Goal: Obtain resource: Obtain resource

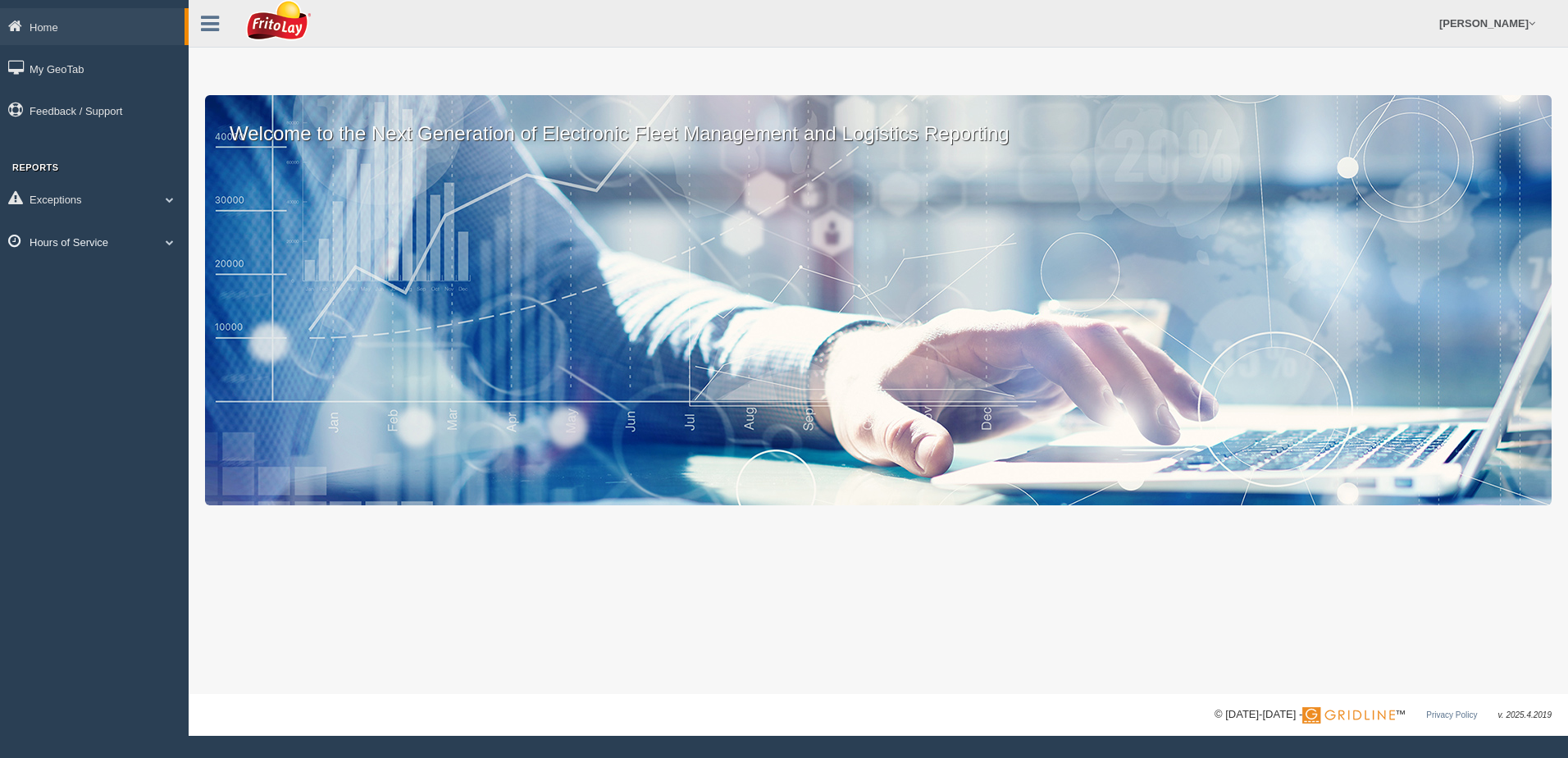
click at [171, 239] on span at bounding box center [170, 242] width 21 height 8
click at [124, 305] on link "HOS Violation Audit Reports" at bounding box center [107, 308] width 155 height 30
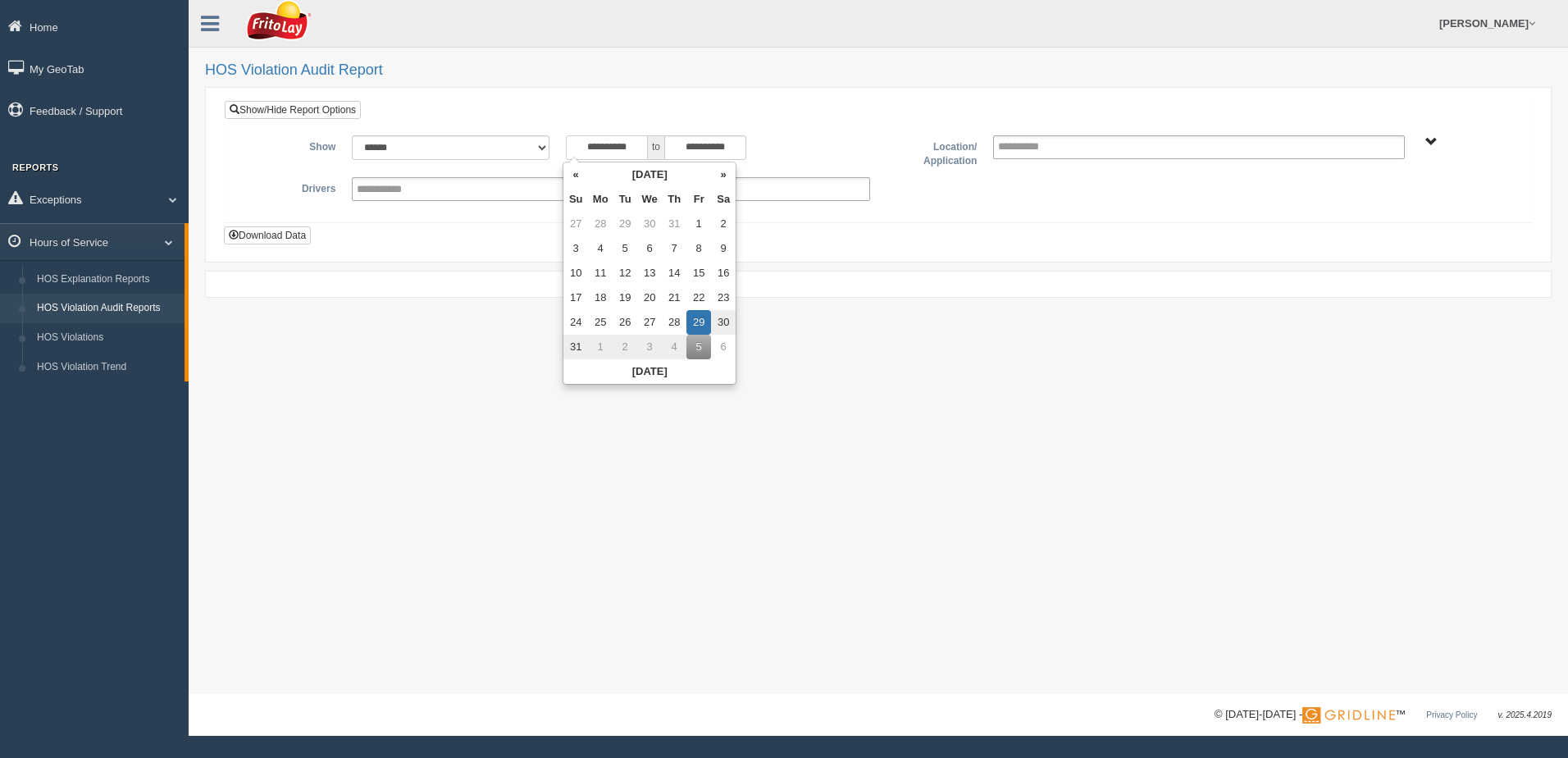
click at [572, 142] on input "**********" at bounding box center [607, 147] width 82 height 24
click at [583, 317] on td "24" at bounding box center [576, 322] width 24 height 24
type input "**********"
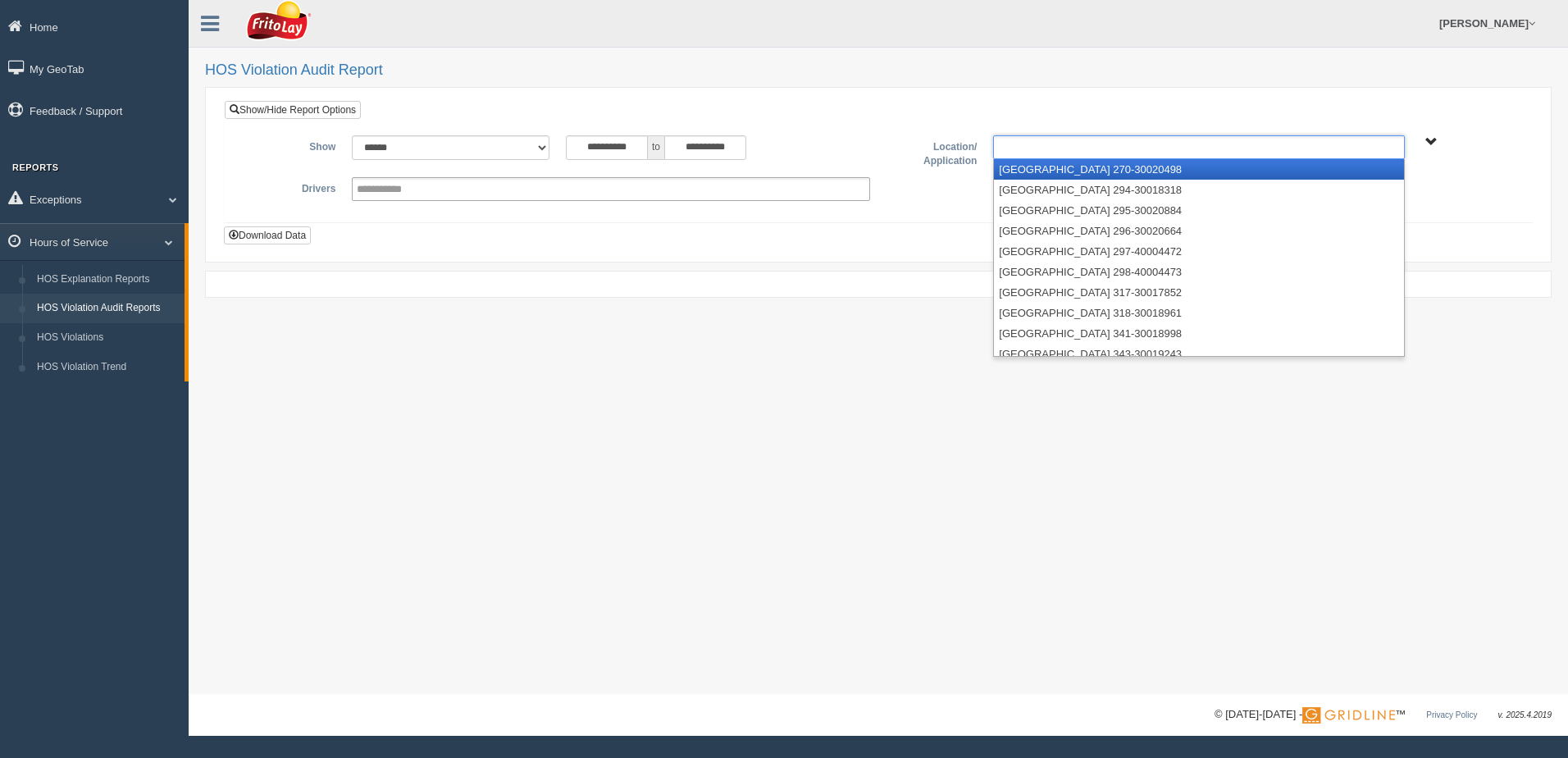
click at [1106, 149] on ul at bounding box center [1198, 147] width 411 height 24
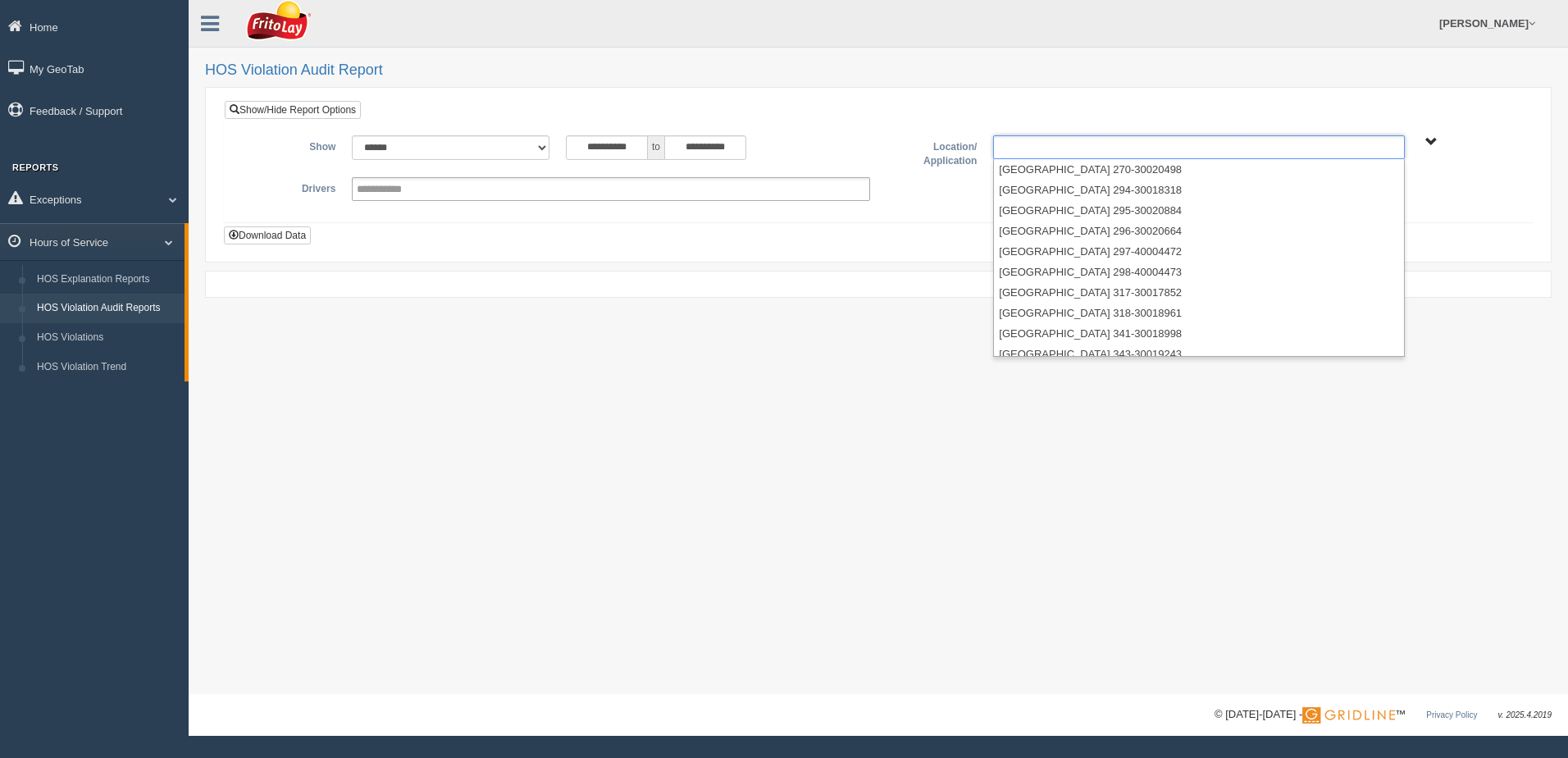
type input "**********"
click at [1432, 136] on span "NORTHCENTRAL REGION" at bounding box center [1431, 142] width 13 height 13
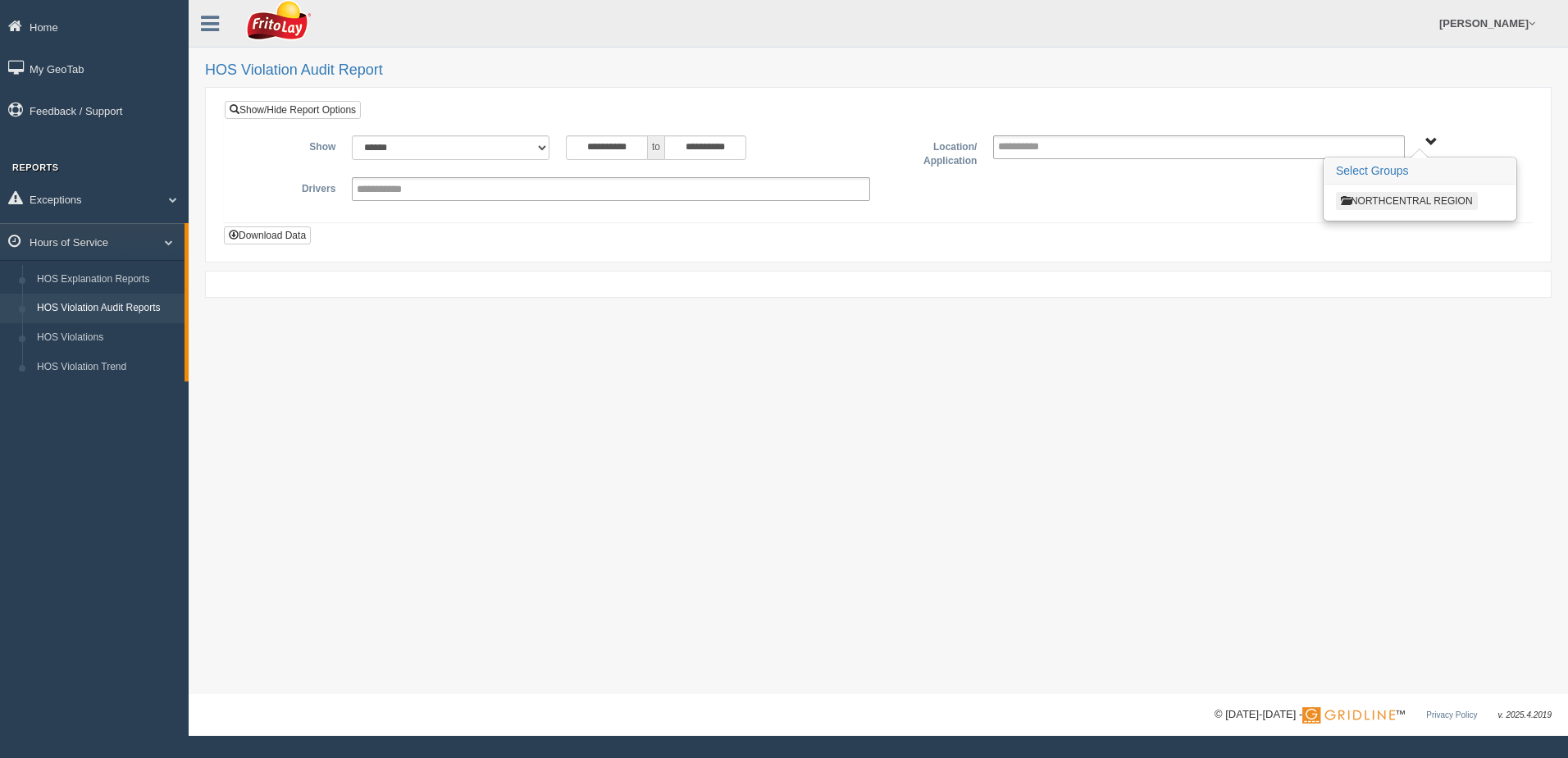
click at [1412, 198] on button "NORTHCENTRAL REGION" at bounding box center [1407, 200] width 142 height 18
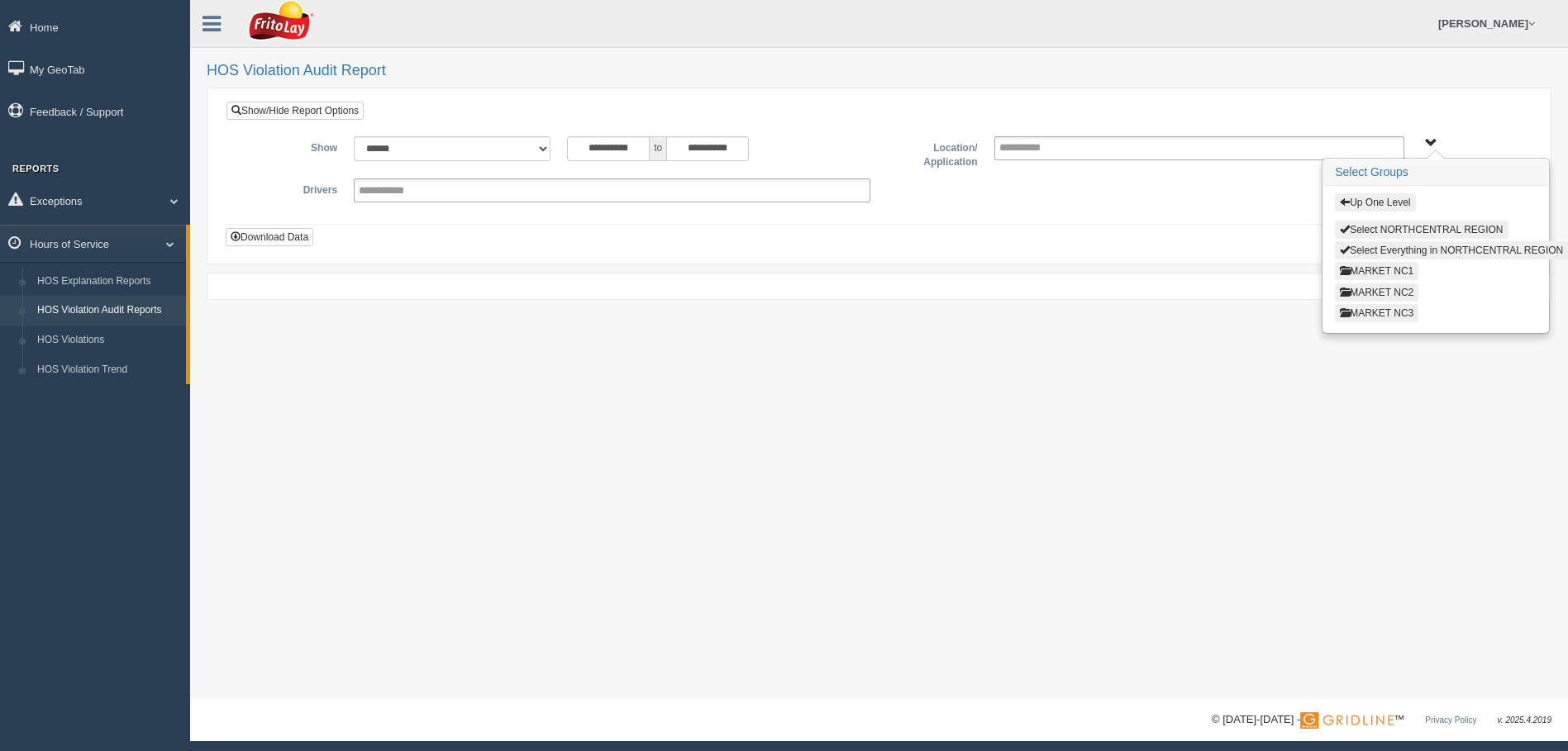
click at [1371, 312] on button "MARKET NC3" at bounding box center [1377, 313] width 83 height 18
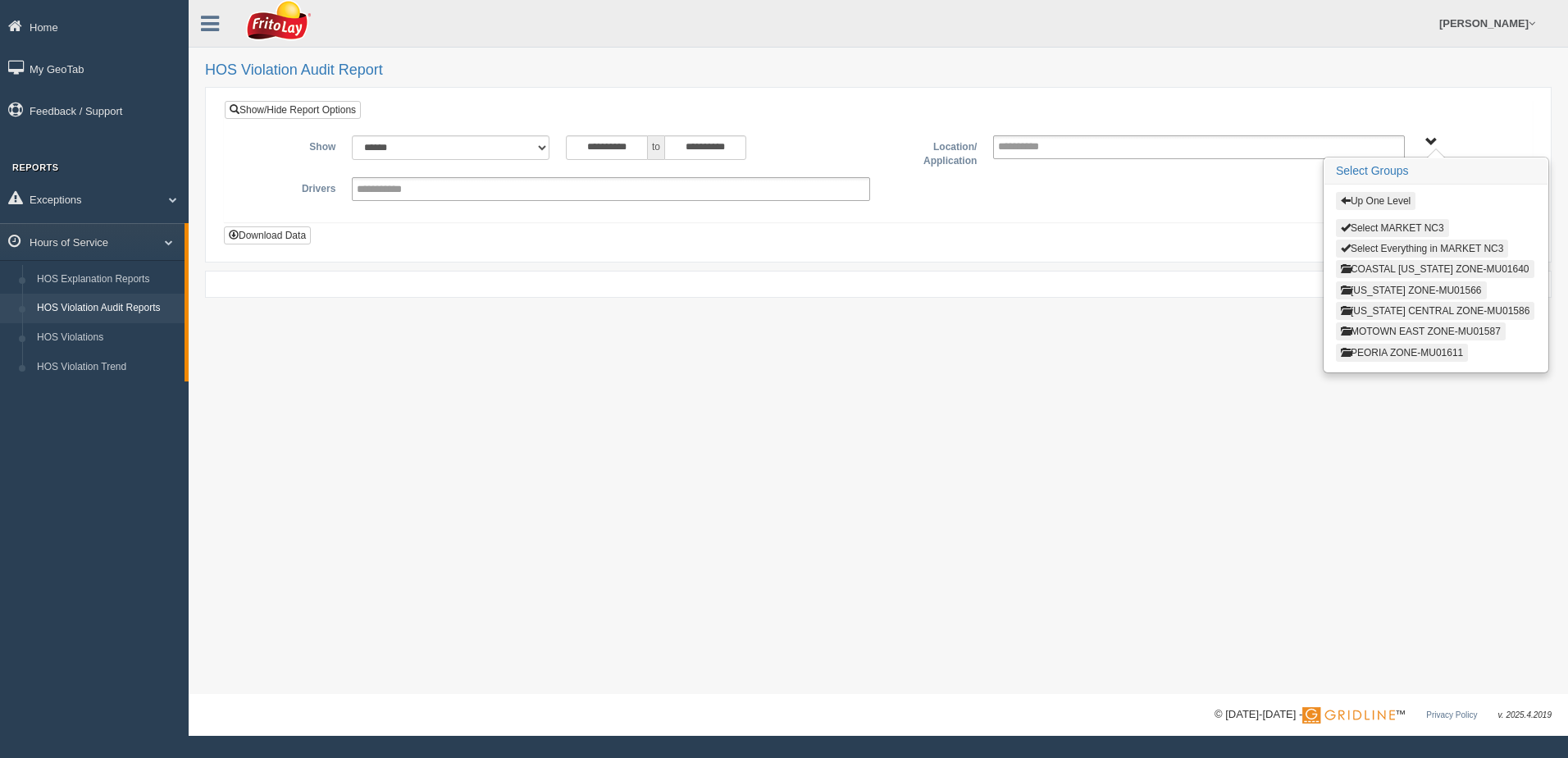
click at [1373, 242] on button "Select Everything in MARKET NC3" at bounding box center [1422, 248] width 173 height 18
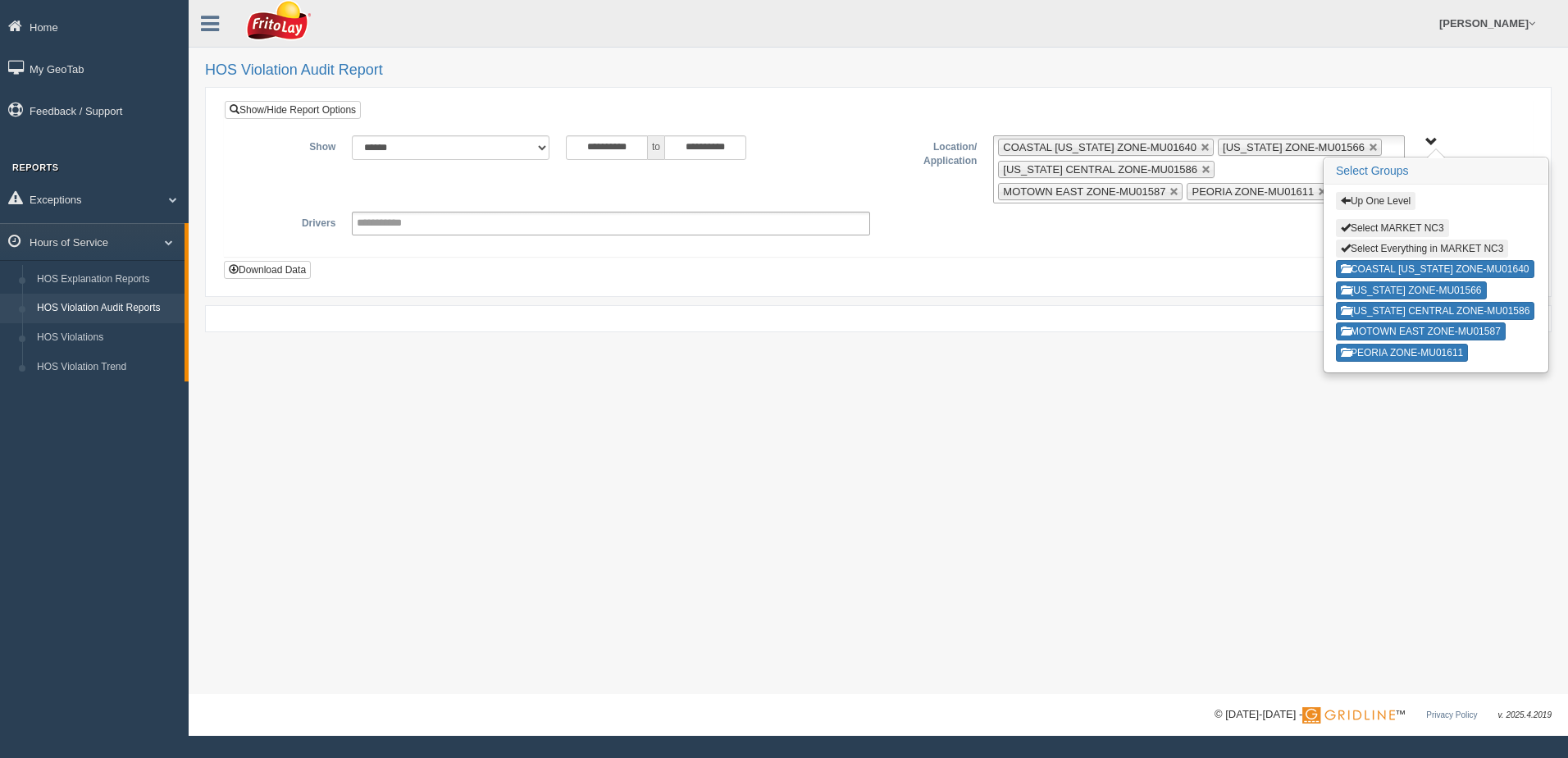
click at [1373, 242] on button "Select Everything in MARKET NC3" at bounding box center [1422, 248] width 173 height 18
type input "**********"
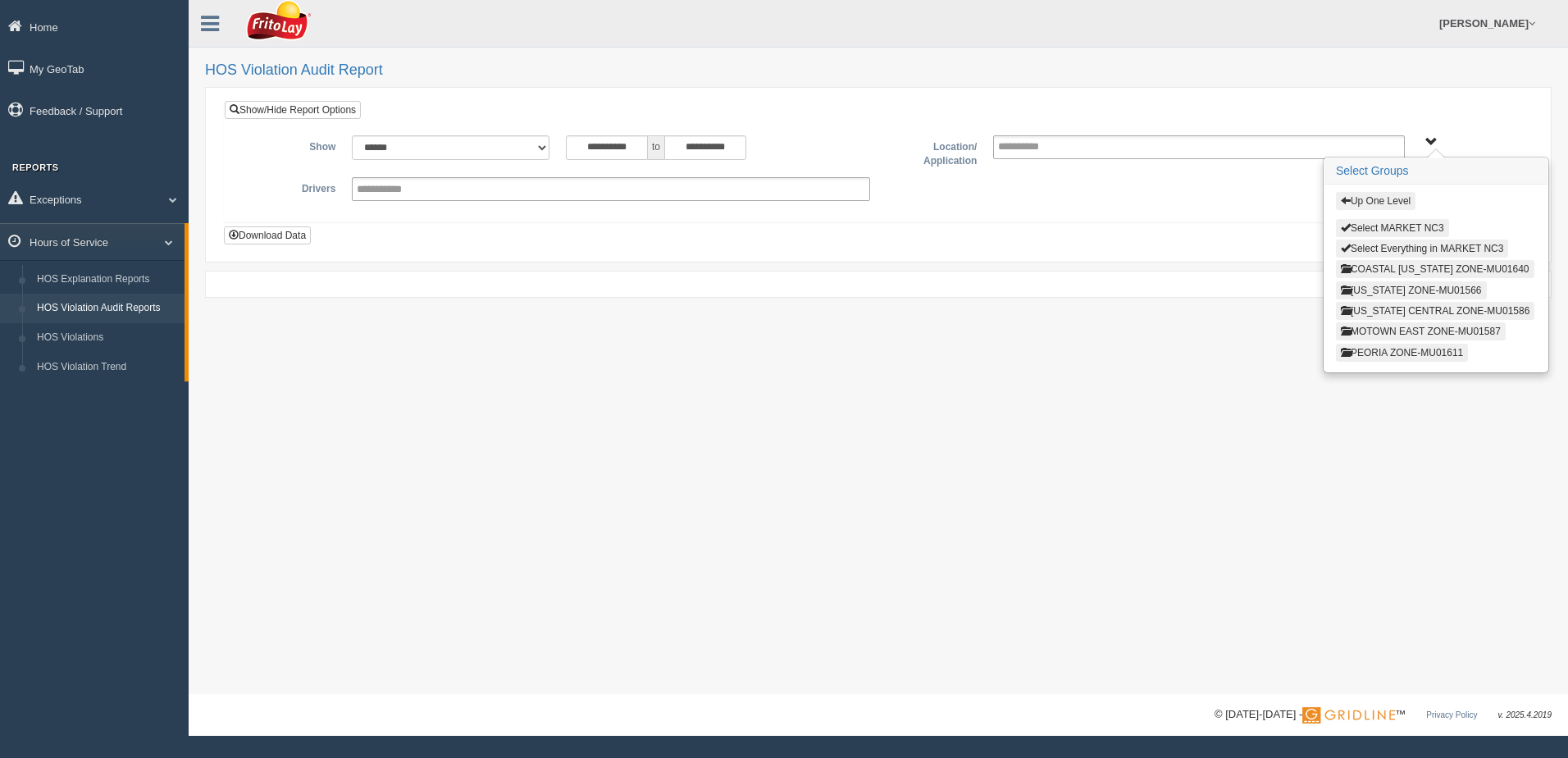
click at [1367, 202] on button "Up One Level" at bounding box center [1376, 200] width 79 height 18
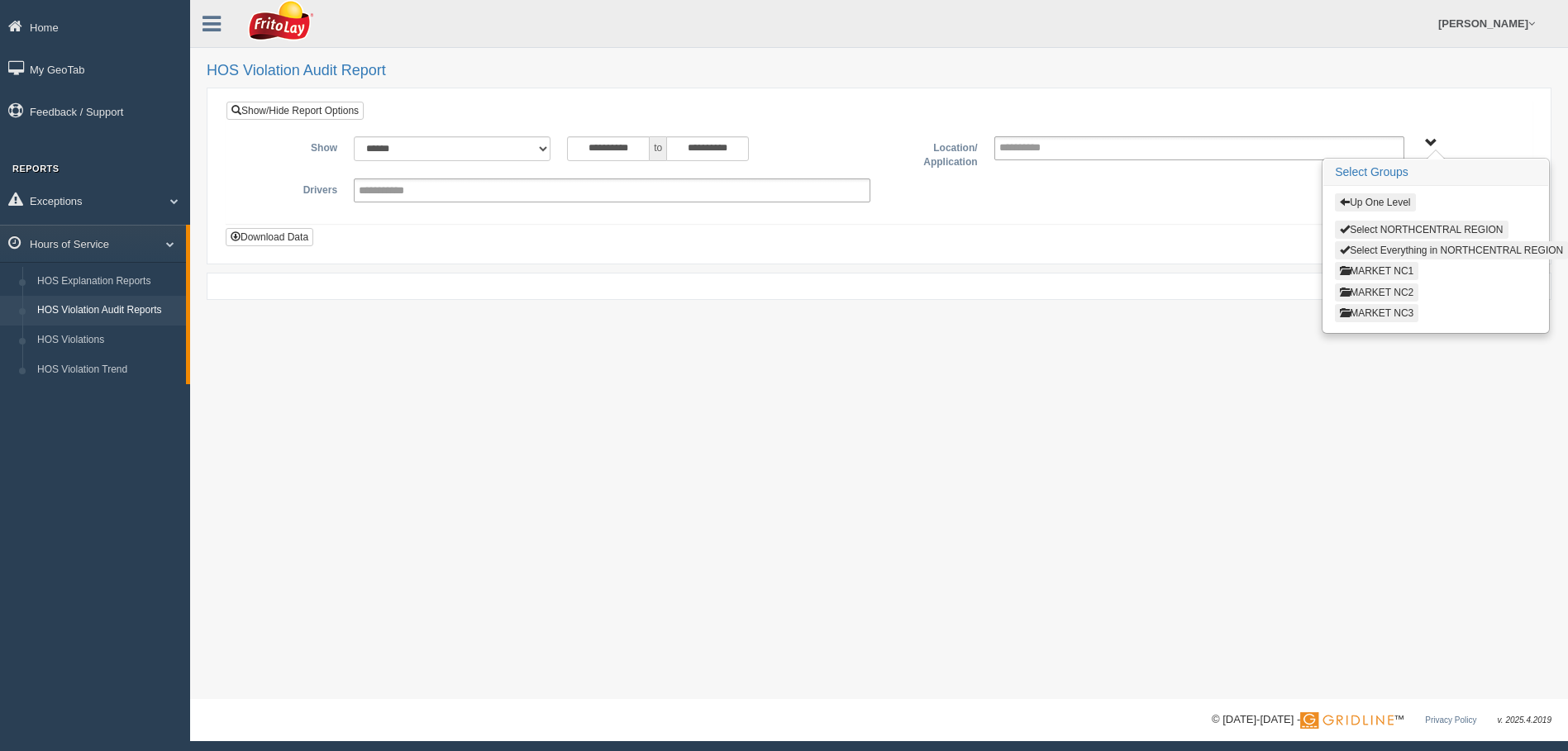
click at [1360, 293] on button "MARKET NC2" at bounding box center [1377, 292] width 83 height 18
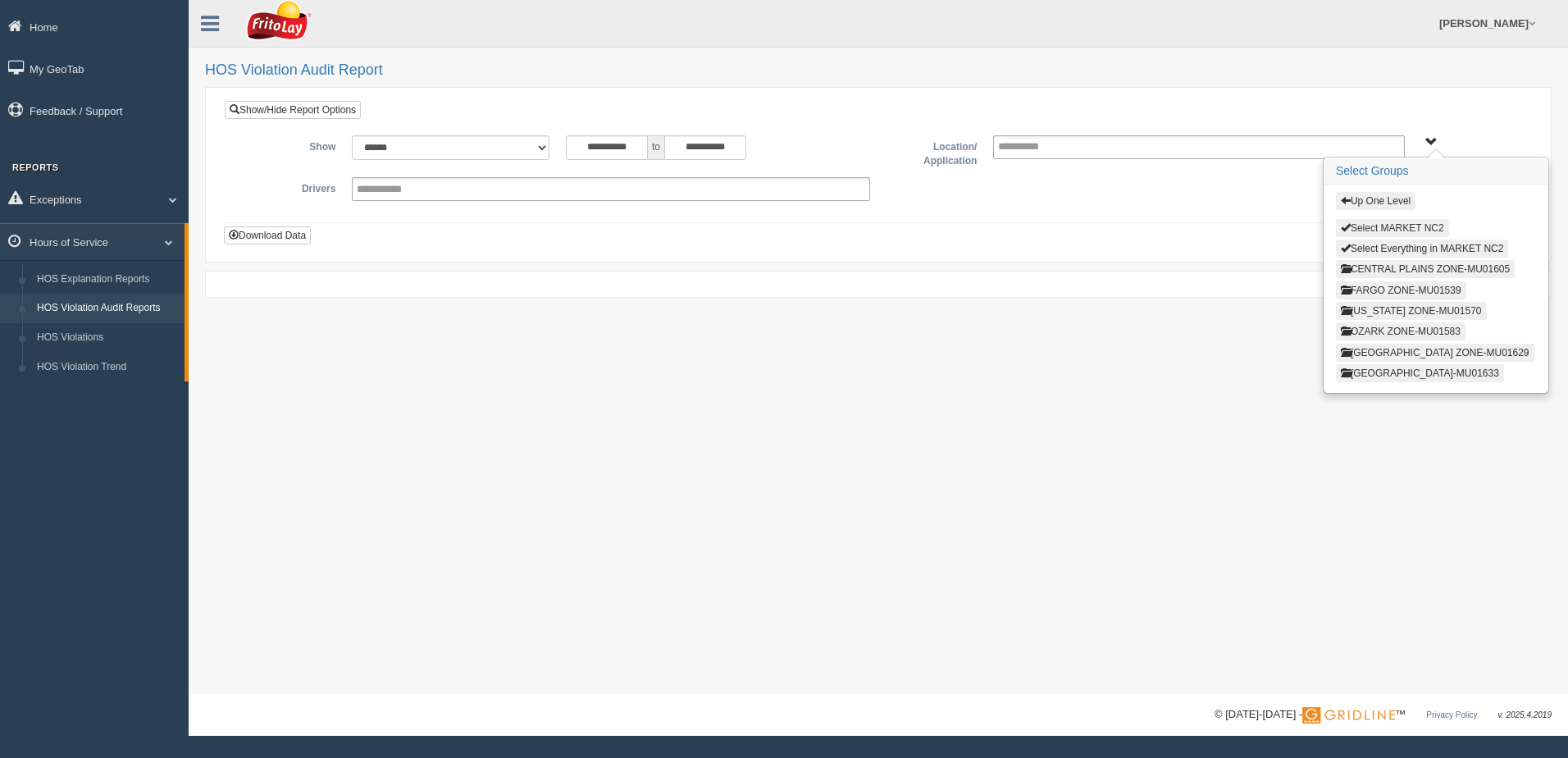
click at [1372, 228] on button "Select MARKET NC2" at bounding box center [1392, 227] width 113 height 18
click at [1372, 197] on button "Up One Level" at bounding box center [1376, 200] width 79 height 18
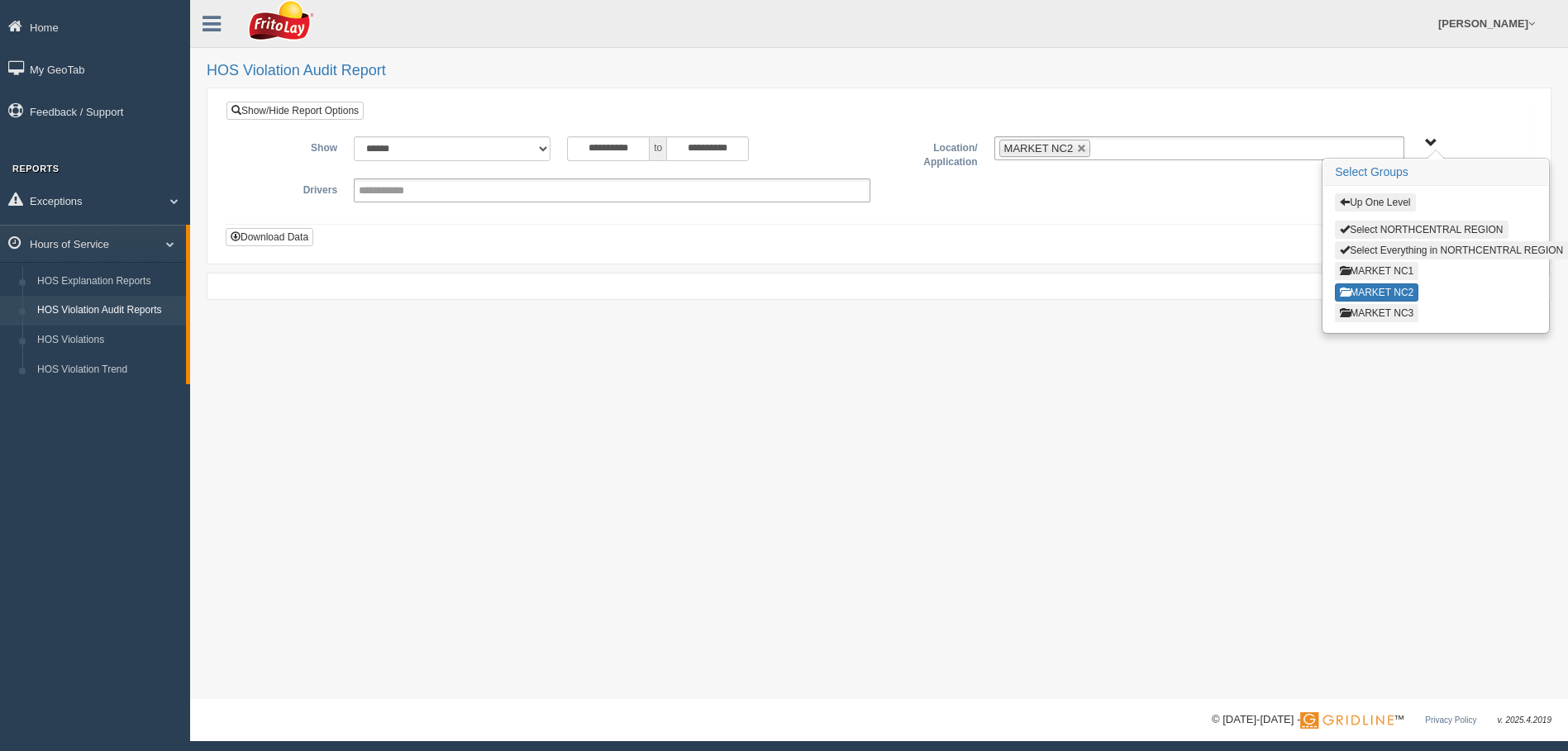
click at [1375, 273] on button "MARKET NC1" at bounding box center [1377, 270] width 83 height 18
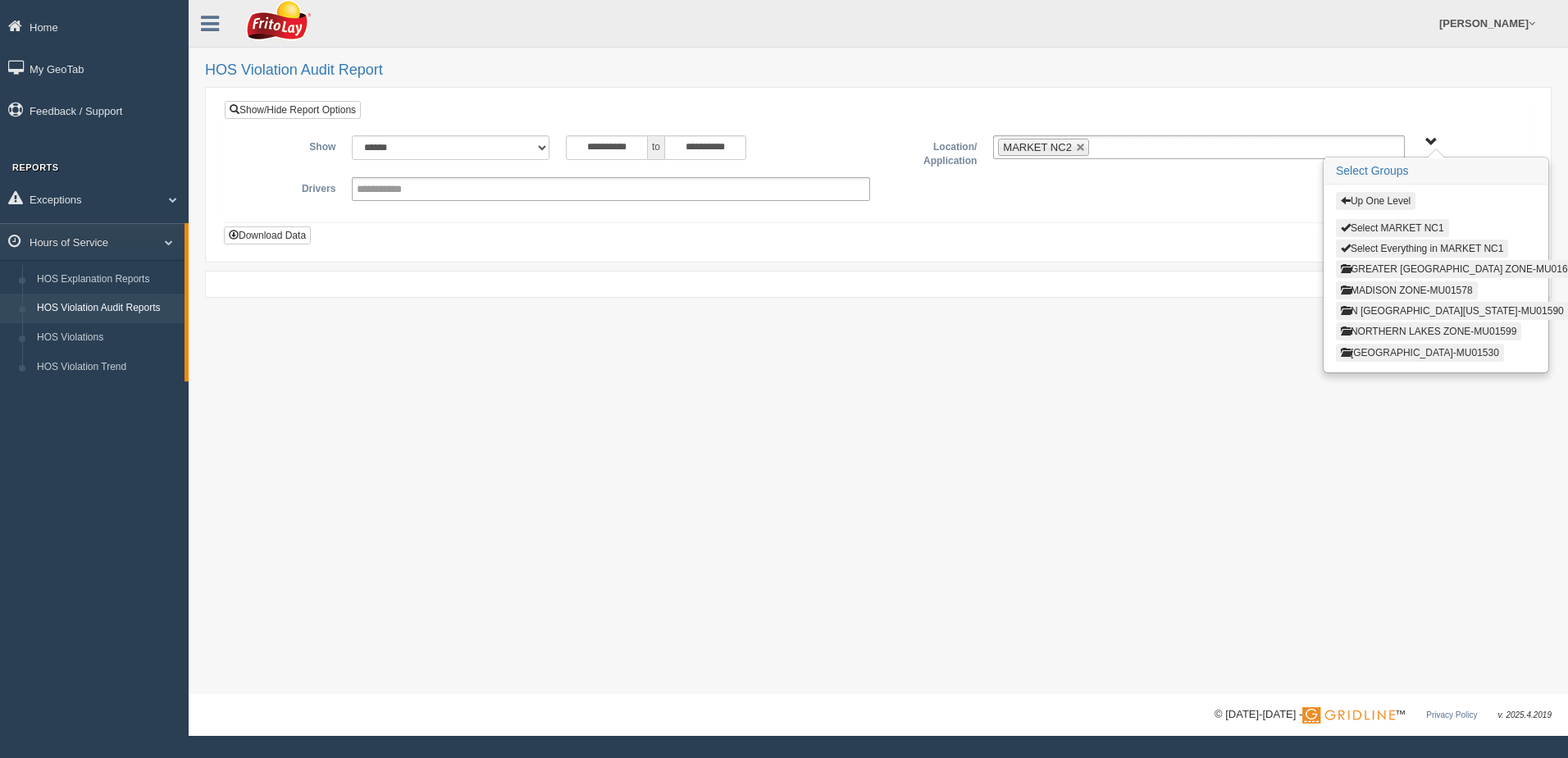
click at [1373, 354] on button "WINDY CITY ZONE-MU01530" at bounding box center [1419, 352] width 168 height 18
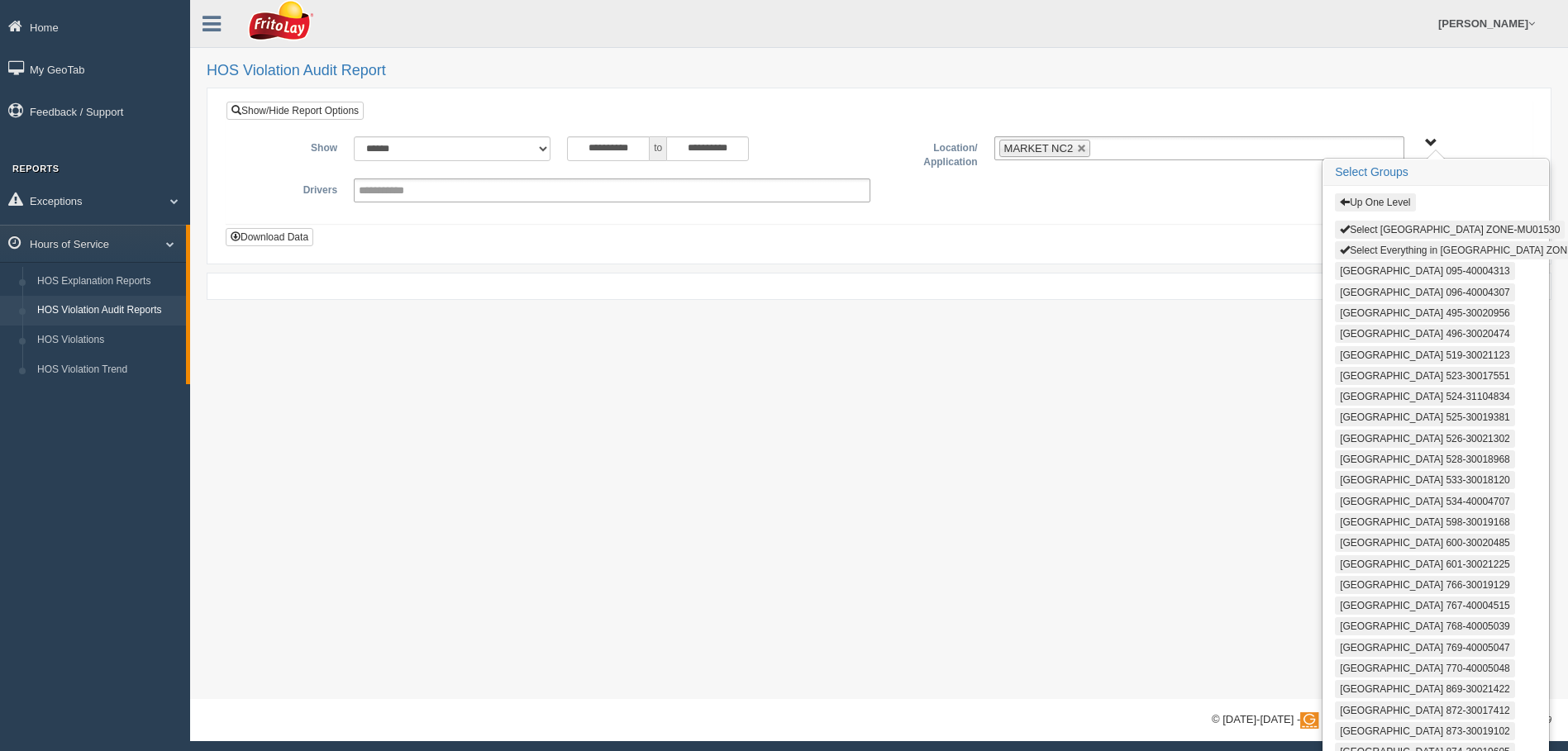
click at [1388, 250] on button "Select Everything in WINDY CITY ZONE-MU01530" at bounding box center [1480, 250] width 290 height 18
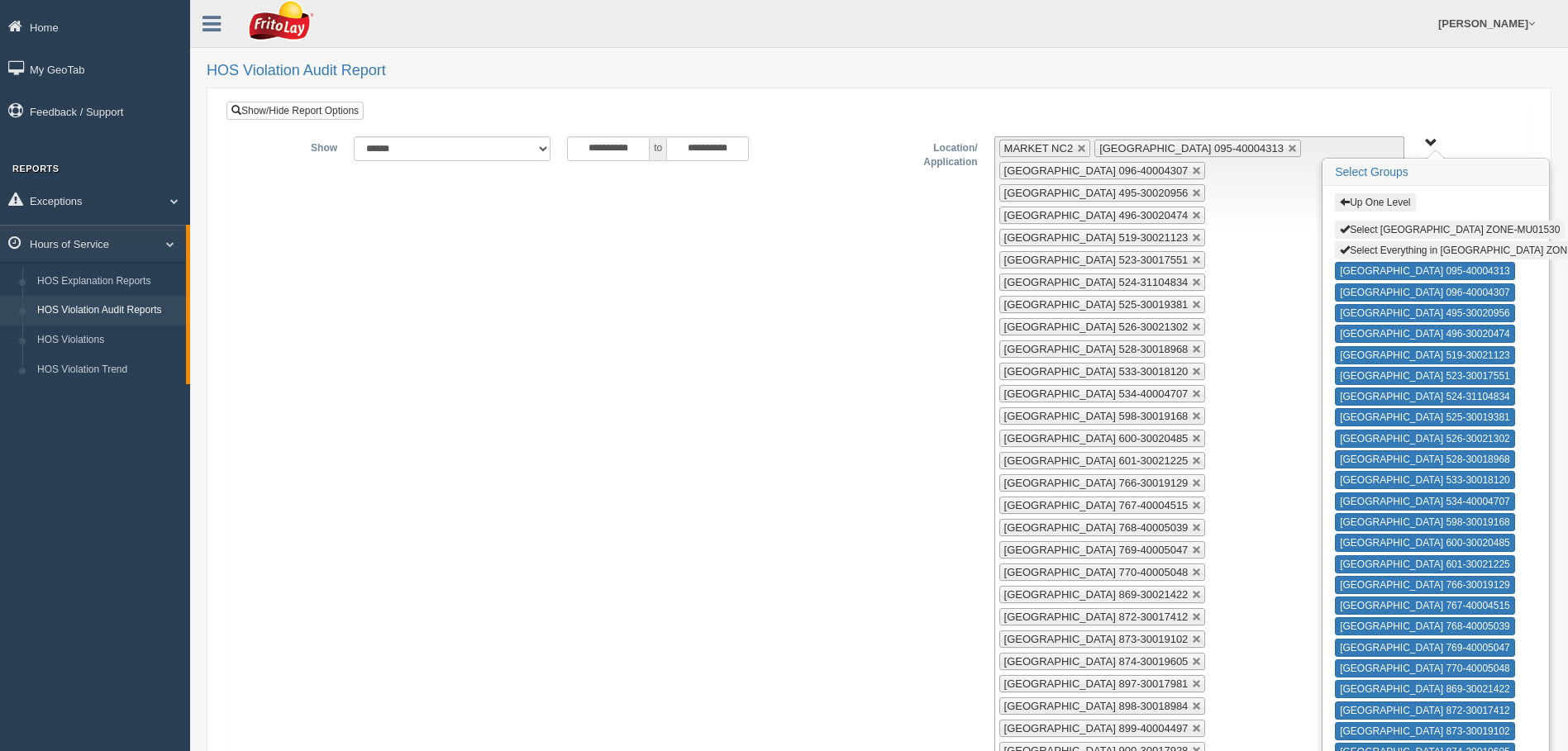
scroll to position [234, 0]
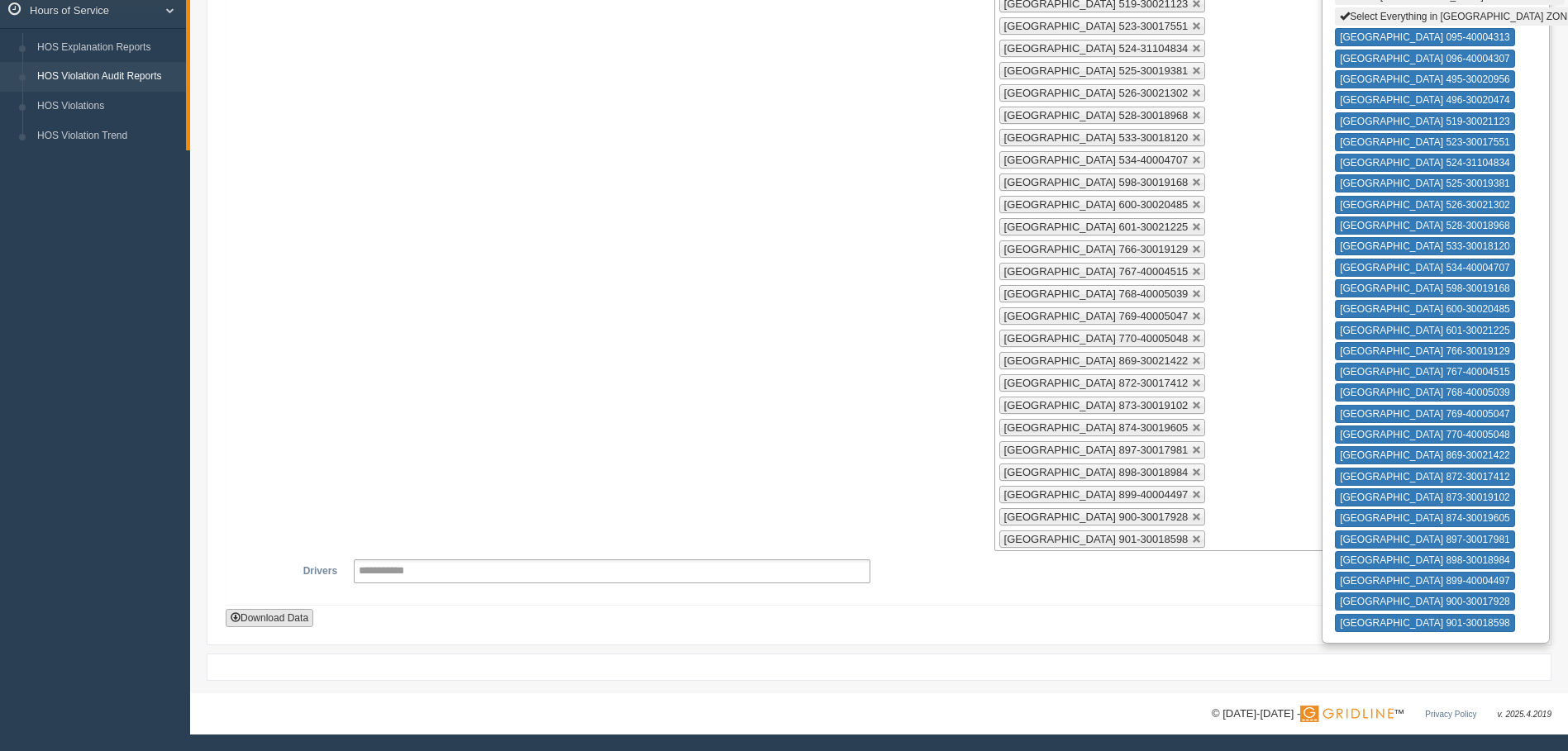
click at [283, 619] on button "Download Data" at bounding box center [269, 617] width 88 height 18
